Goal: Information Seeking & Learning: Understand process/instructions

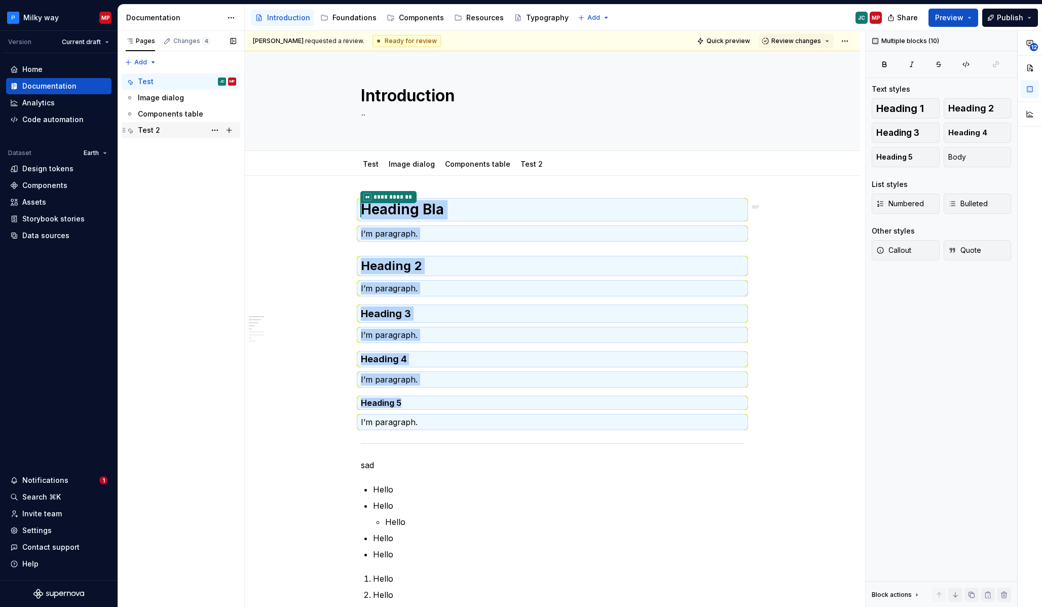
click at [175, 127] on div "Test 2" at bounding box center [187, 130] width 98 height 14
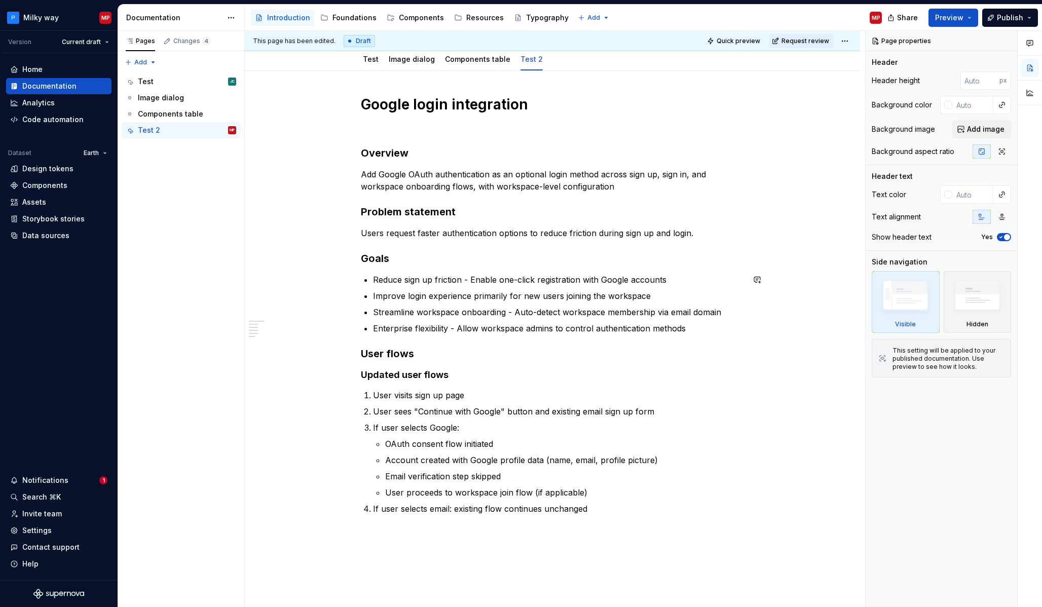
scroll to position [114, 0]
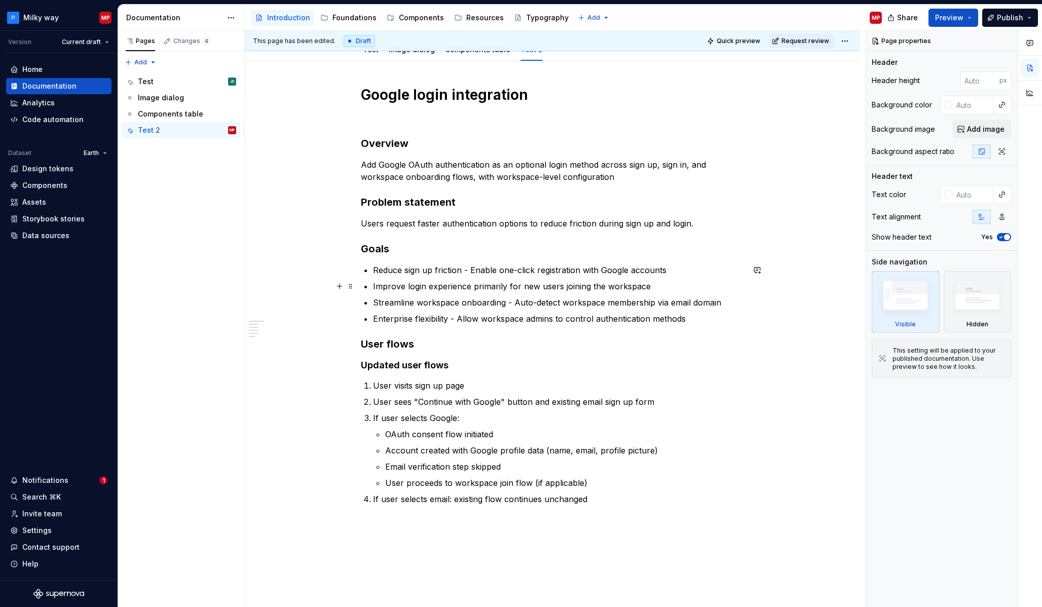
click at [653, 287] on p "Improve login experience primarily for new users joining the workspace" at bounding box center [558, 286] width 371 height 12
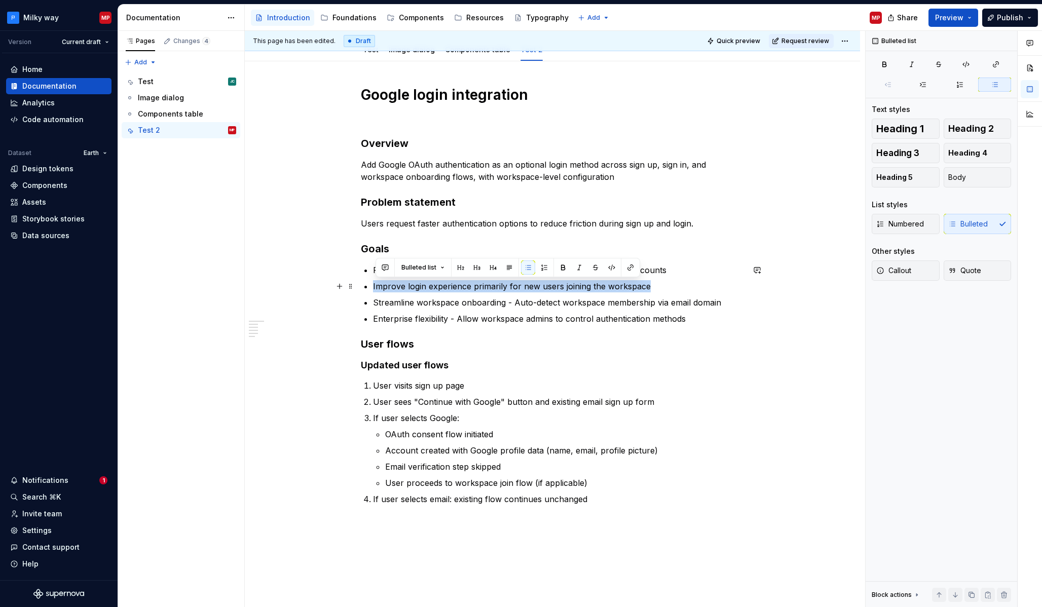
drag, startPoint x: 653, startPoint y: 287, endPoint x: 359, endPoint y: 289, distance: 294.8
click at [359, 289] on div "Google login integration Overview Add Google OAuth authentication as an optiona…" at bounding box center [552, 380] width 615 height 638
click at [213, 131] on button "Page tree" at bounding box center [215, 130] width 14 height 14
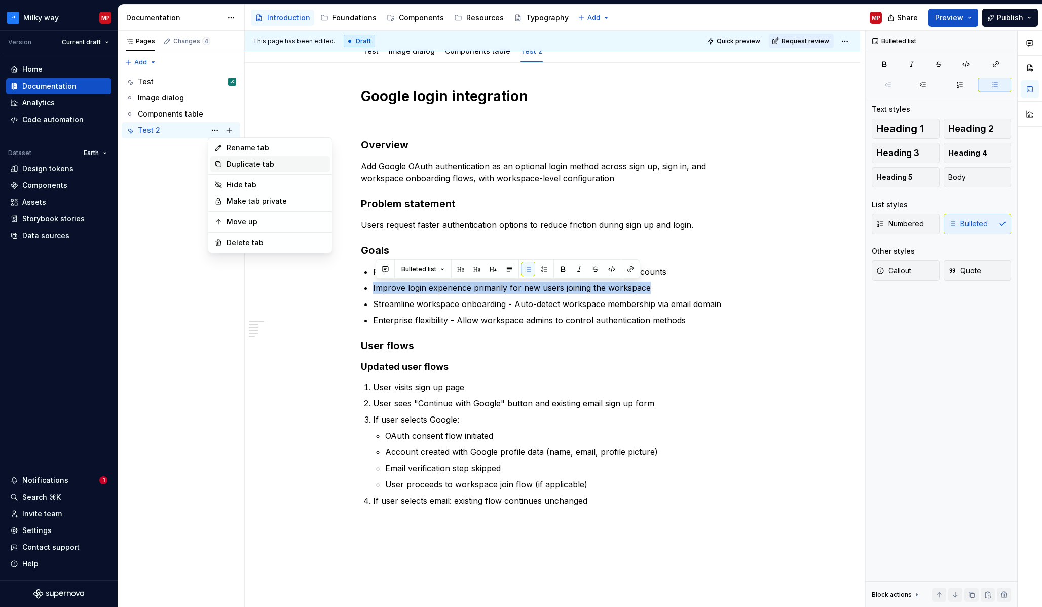
click at [254, 167] on div "Duplicate tab" at bounding box center [275, 164] width 99 height 10
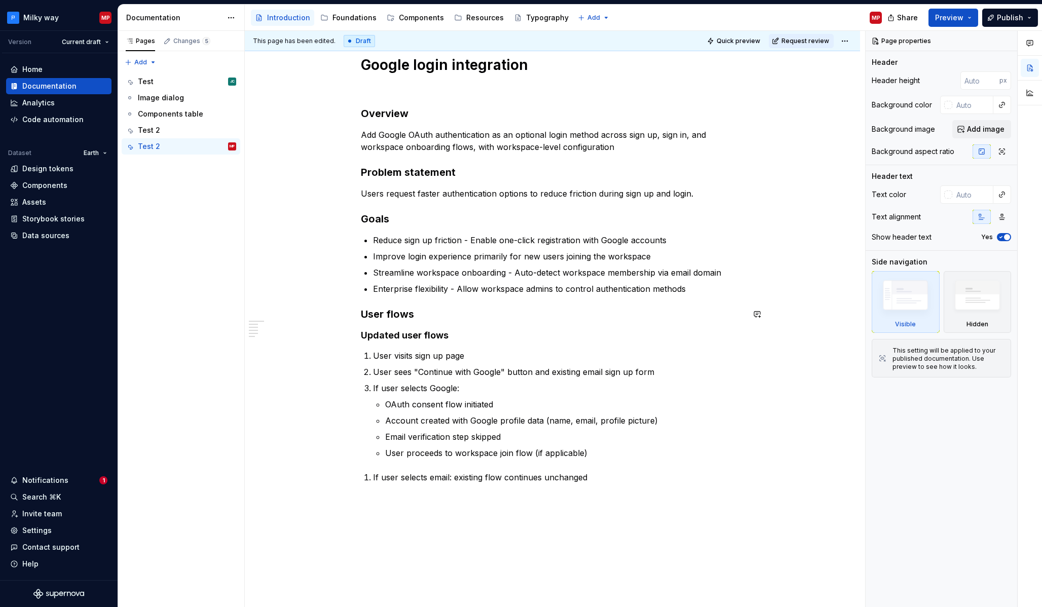
scroll to position [157, 0]
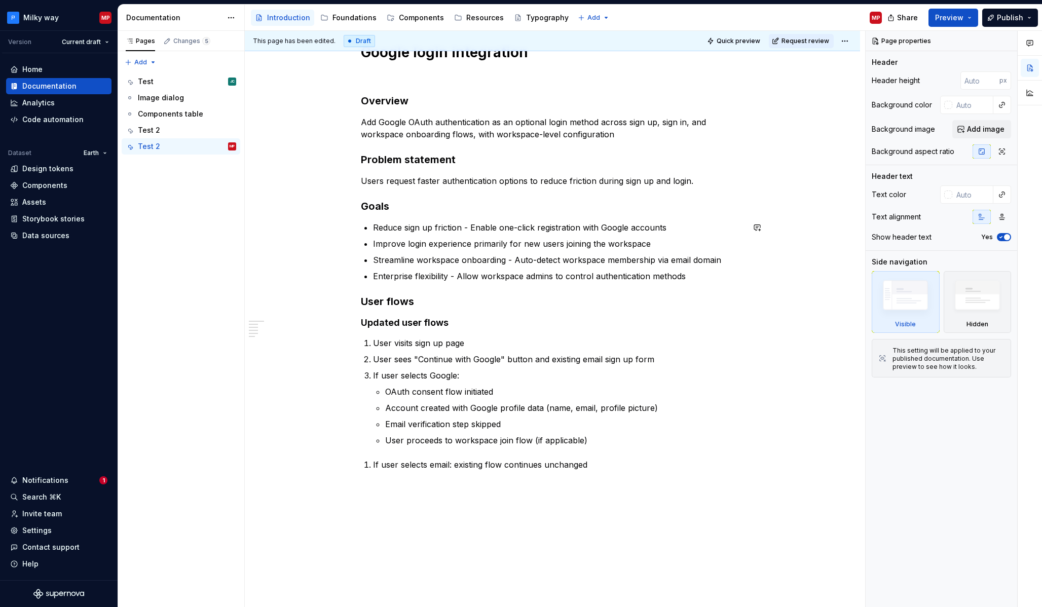
drag, startPoint x: 358, startPoint y: 243, endPoint x: 353, endPoint y: 243, distance: 5.6
click at [358, 243] on div "Google login integration Overview Add Google OAuth authentication as an optiona…" at bounding box center [552, 342] width 615 height 646
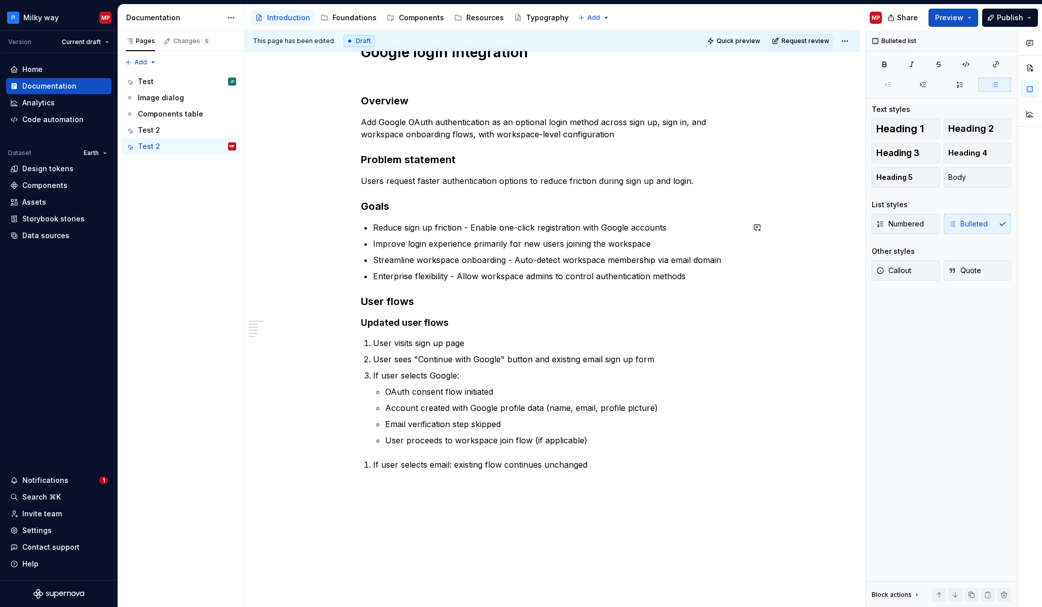
click at [393, 262] on p "Streamline workspace onboarding - Auto-detect workspace membership via email do…" at bounding box center [558, 260] width 371 height 12
drag, startPoint x: 394, startPoint y: 248, endPoint x: 367, endPoint y: 248, distance: 26.9
click at [394, 248] on p "Improve login experience primarily for new users joining the workspace" at bounding box center [558, 244] width 371 height 12
drag, startPoint x: 390, startPoint y: 250, endPoint x: 392, endPoint y: 255, distance: 5.3
click at [390, 250] on ul "Reduce sign up friction - Enable one-click registration with Google accounts Im…" at bounding box center [558, 251] width 371 height 61
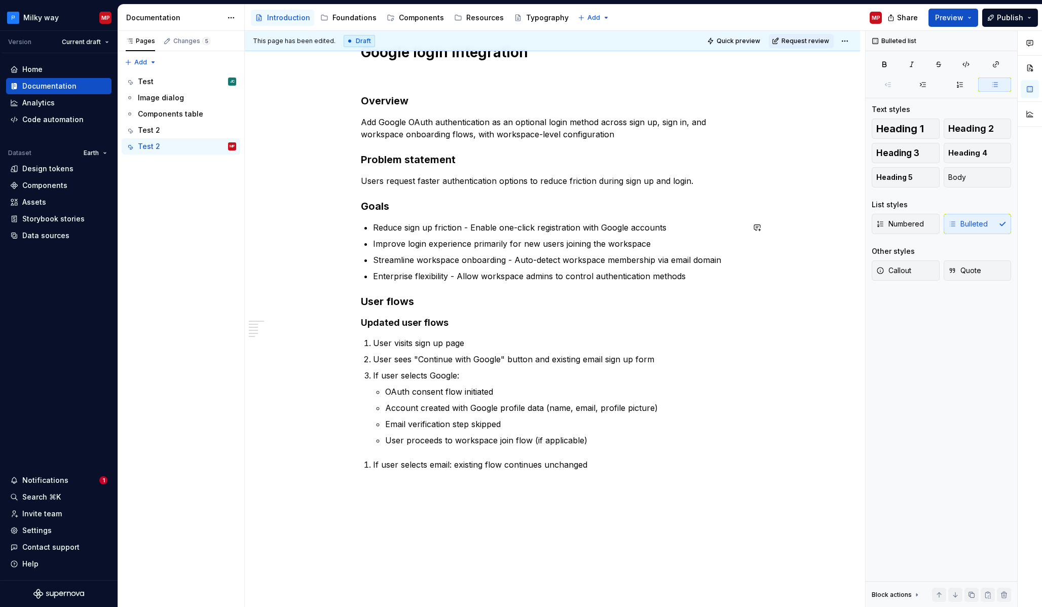
click at [535, 245] on p "Improve login experience primarily for new users joining the workspace" at bounding box center [558, 244] width 371 height 12
click at [380, 372] on p "If user selects Google:" at bounding box center [558, 375] width 371 height 12
click at [394, 374] on p "If user selects Google:" at bounding box center [558, 375] width 371 height 12
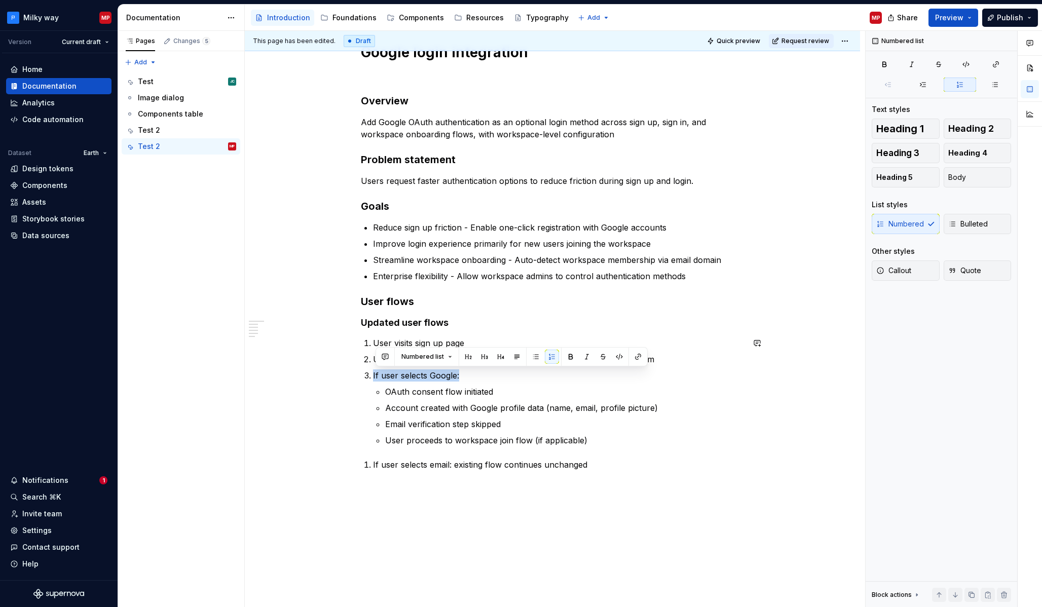
click at [394, 374] on p "If user selects Google:" at bounding box center [558, 375] width 371 height 12
click at [364, 376] on div "Google login integration Overview Add Google OAuth authentication as an optiona…" at bounding box center [552, 257] width 383 height 428
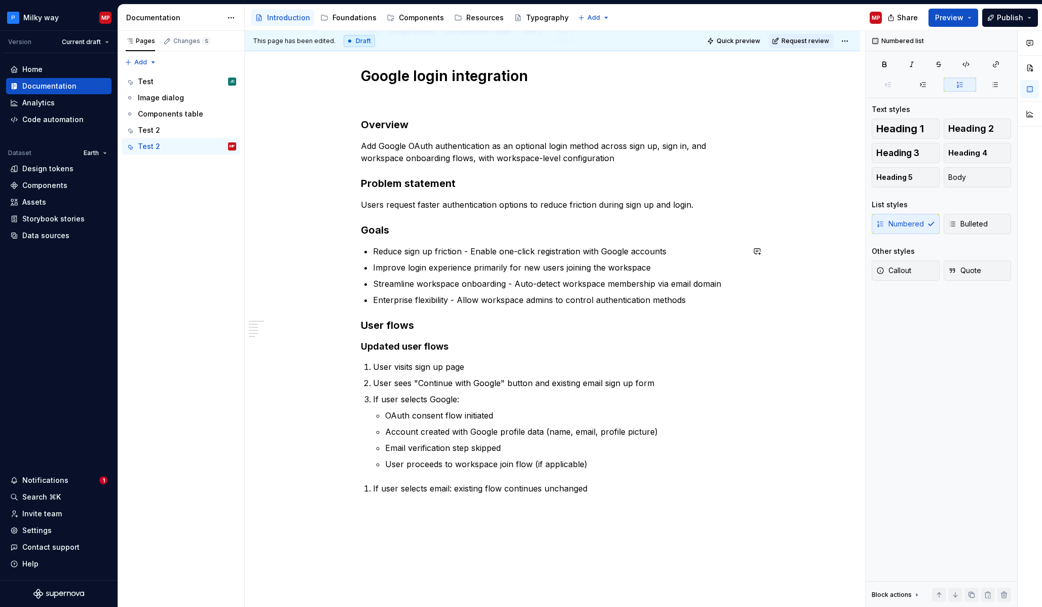
scroll to position [127, 0]
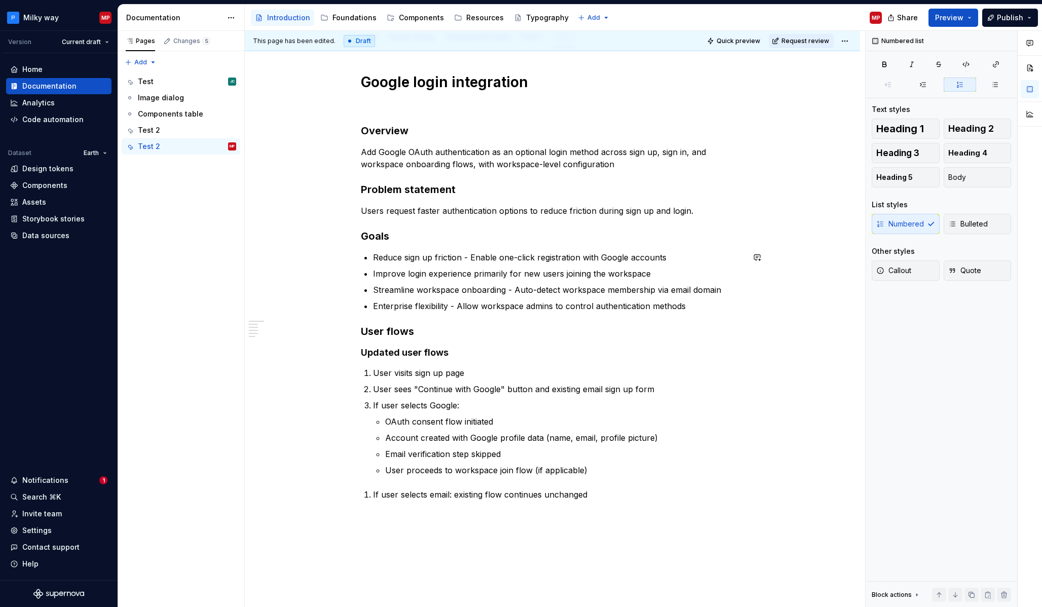
drag, startPoint x: 402, startPoint y: 303, endPoint x: 394, endPoint y: 303, distance: 7.6
click at [402, 303] on p "Enterprise flexibility - Allow workspace admins to control authentication metho…" at bounding box center [558, 306] width 371 height 12
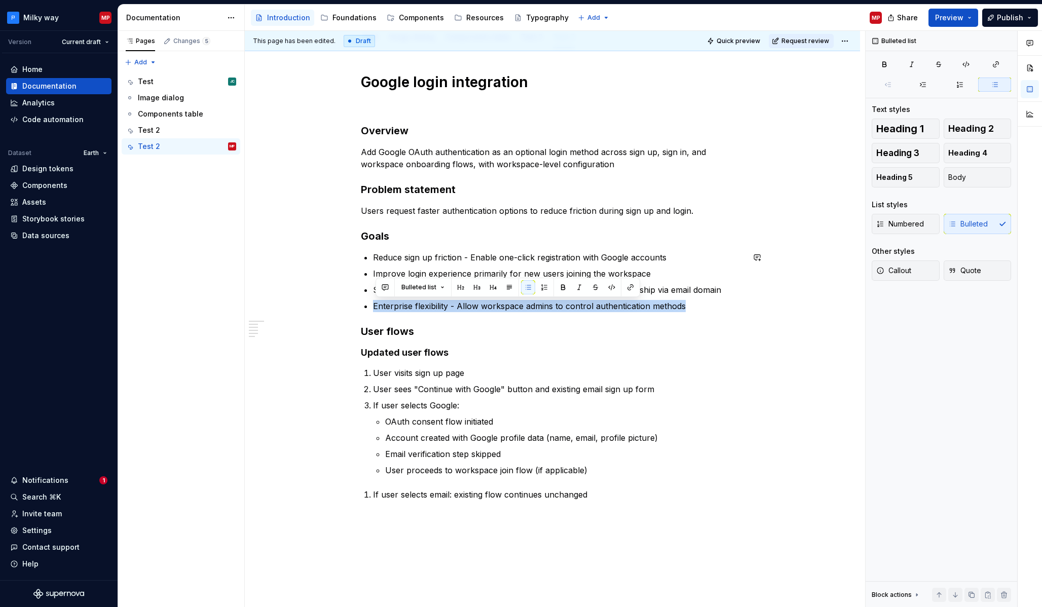
drag, startPoint x: 665, startPoint y: 305, endPoint x: 337, endPoint y: 300, distance: 327.8
click at [328, 303] on div "Google login integration Overview Add Google OAuth authentication as an optiona…" at bounding box center [552, 372] width 615 height 646
click at [490, 269] on p "Improve login experience primarily for new users joining the workspace" at bounding box center [558, 273] width 371 height 12
click at [378, 278] on p "Improve login experience primarily for new users joining the workspace" at bounding box center [558, 273] width 371 height 12
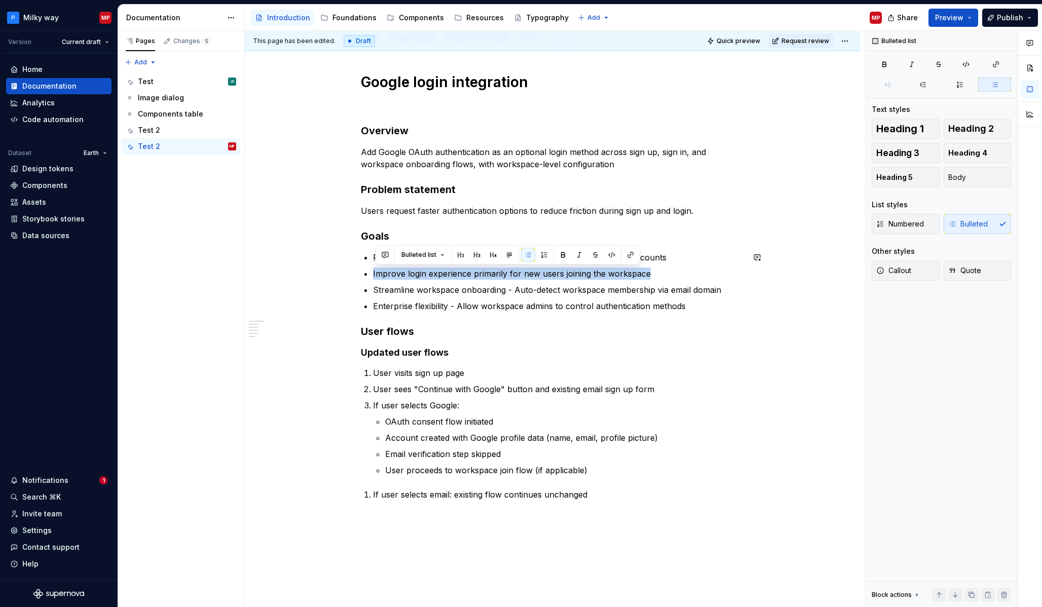
drag, startPoint x: 651, startPoint y: 274, endPoint x: 344, endPoint y: 274, distance: 307.0
click at [344, 274] on div "Google login integration Overview Add Google OAuth authentication as an optiona…" at bounding box center [552, 372] width 615 height 646
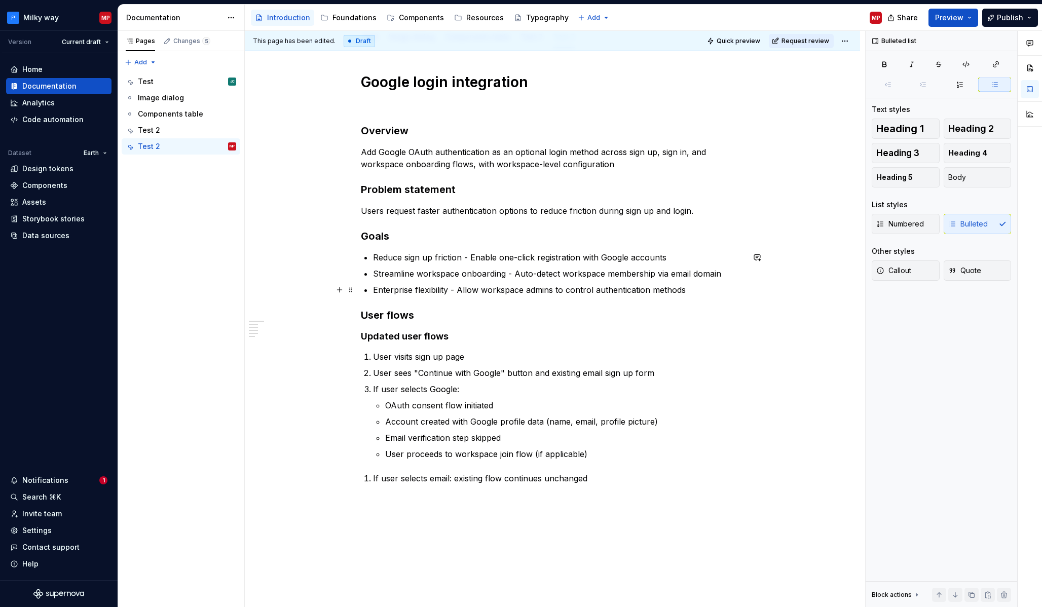
click at [379, 289] on p "Enterprise flexibility - Allow workspace admins to control authentication metho…" at bounding box center [558, 290] width 371 height 12
click at [355, 389] on span at bounding box center [350, 389] width 8 height 14
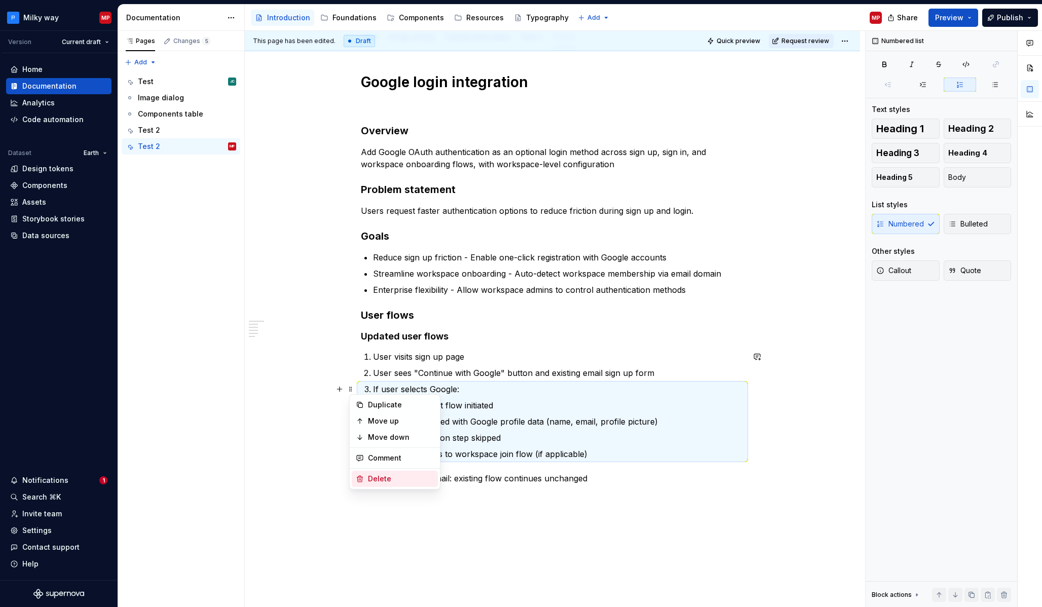
click at [393, 480] on div "Delete" at bounding box center [401, 479] width 66 height 10
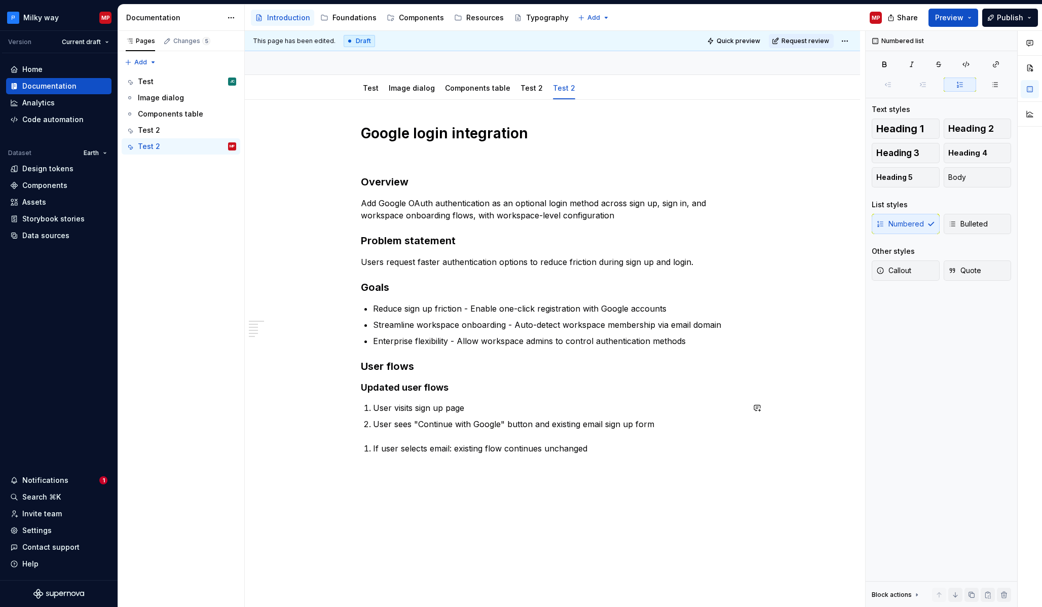
scroll to position [76, 0]
click at [353, 129] on span at bounding box center [350, 133] width 8 height 14
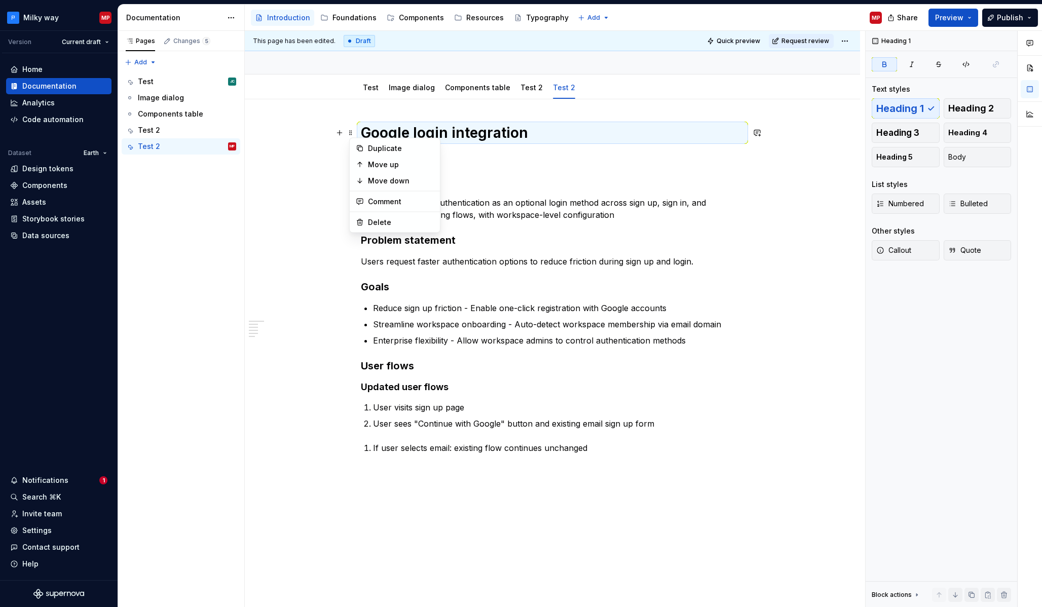
click at [547, 128] on h1 "Google login integration" at bounding box center [552, 133] width 383 height 18
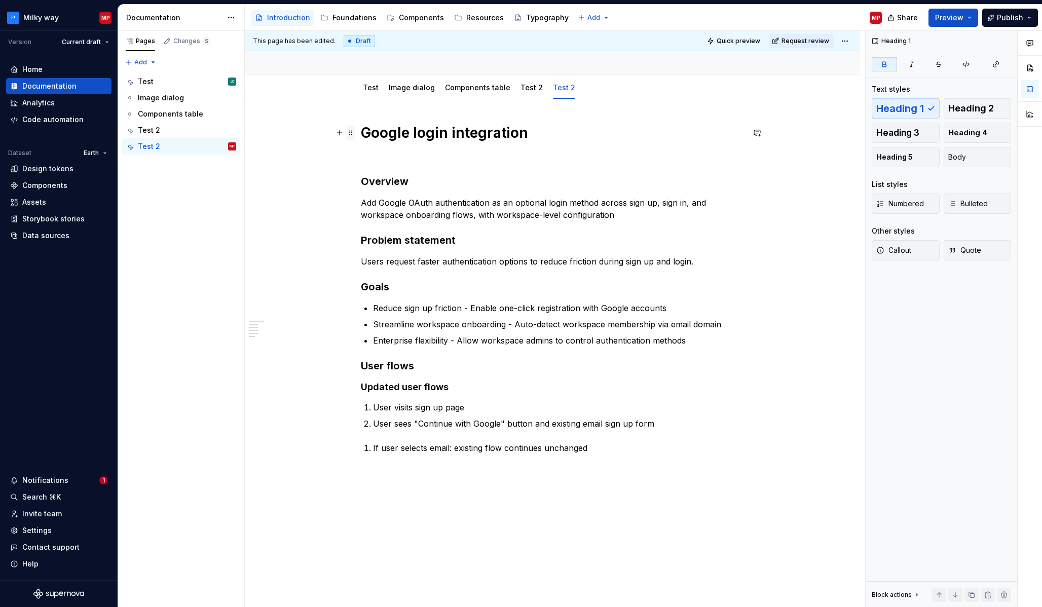
click at [351, 133] on span at bounding box center [350, 133] width 8 height 14
click at [316, 206] on div "Google login integration Overview Add Google OAuth authentication as an optiona…" at bounding box center [552, 373] width 615 height 549
click at [931, 304] on div "Text Text styles Heading 1 Heading 2 Heading 3 Heading 4 Heading 5 Body List st…" at bounding box center [940, 319] width 151 height 576
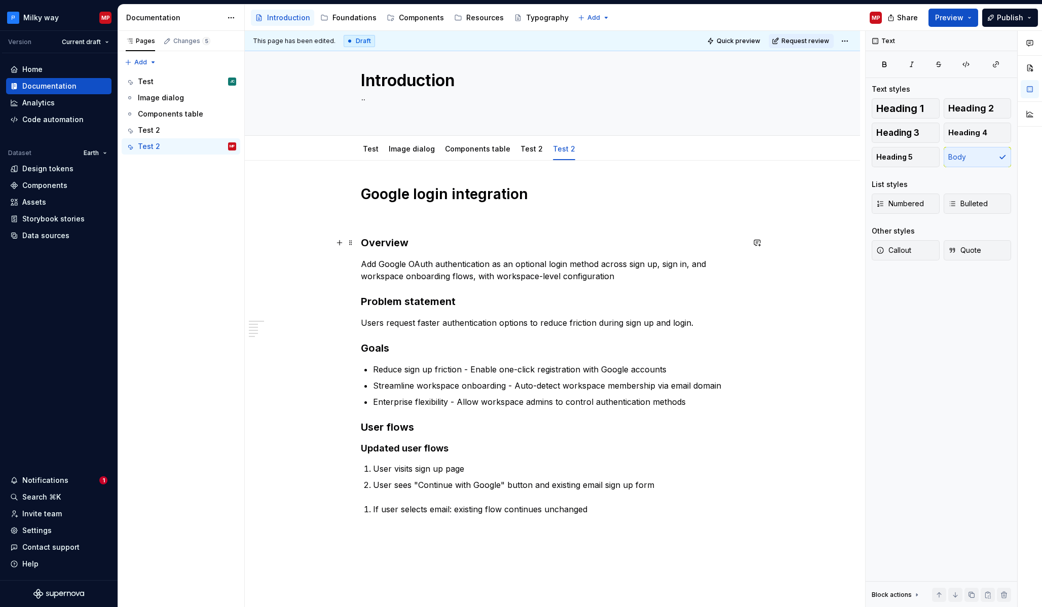
scroll to position [0, 0]
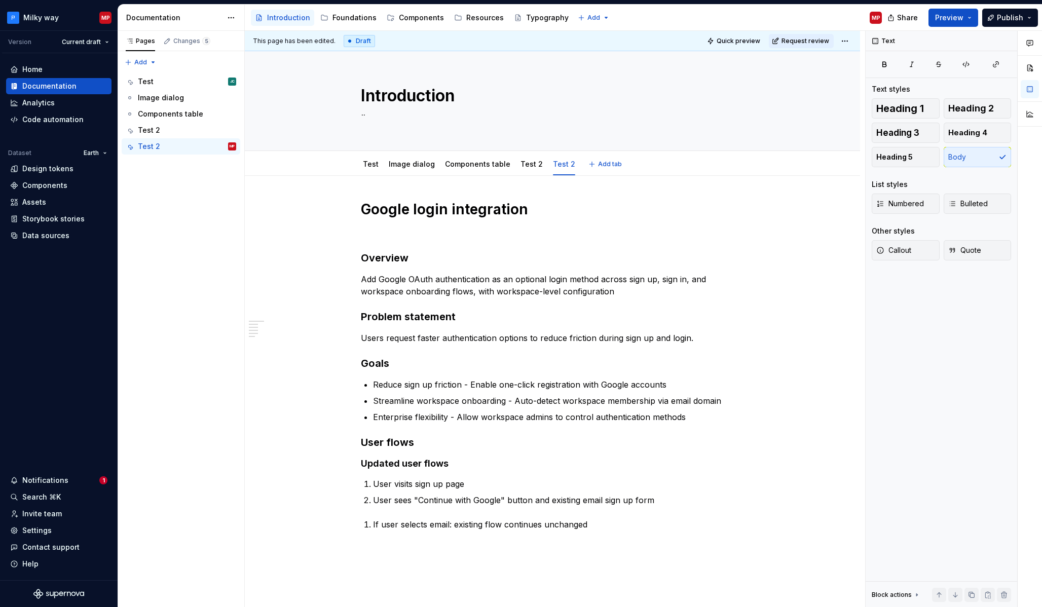
type textarea "*"
